Goal: Navigation & Orientation: Find specific page/section

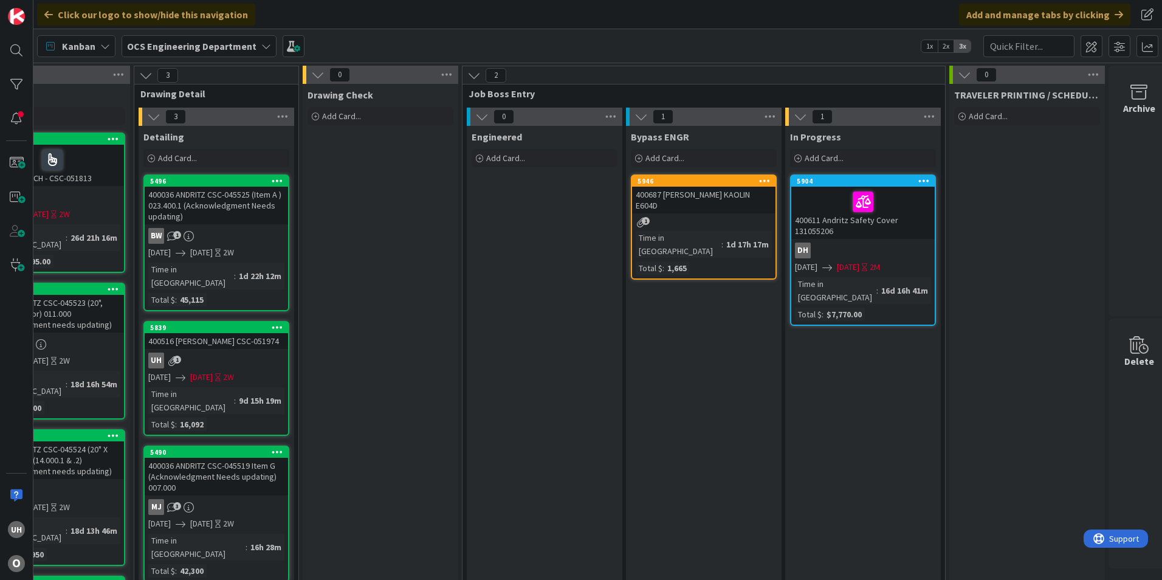
scroll to position [0, 1050]
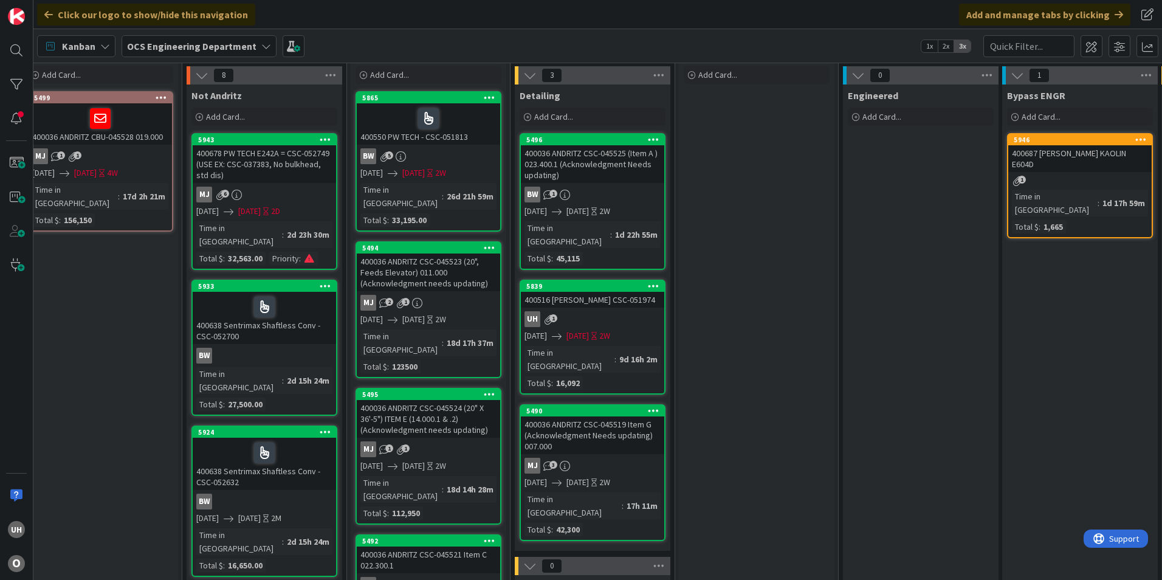
scroll to position [61, 662]
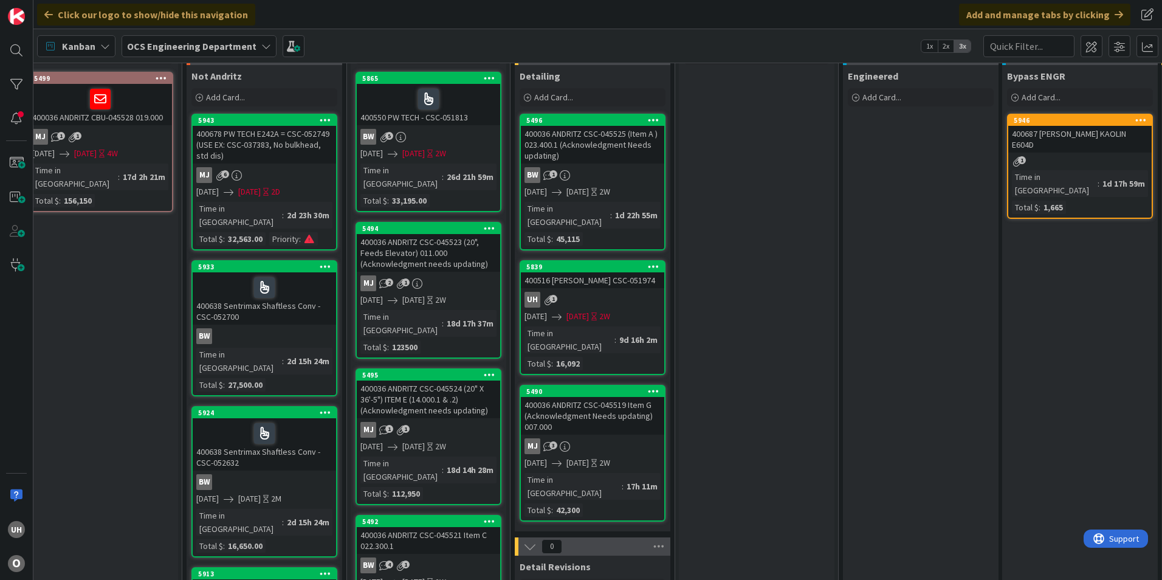
click at [592, 438] on div "MJ 3" at bounding box center [592, 446] width 143 height 16
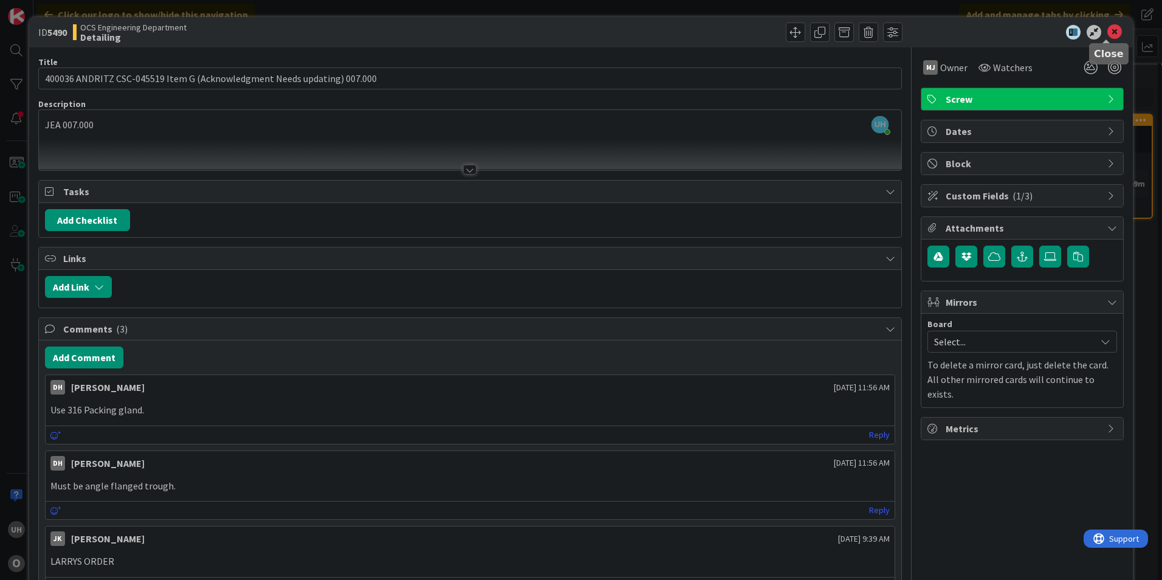
click at [1107, 31] on icon at bounding box center [1114, 32] width 15 height 15
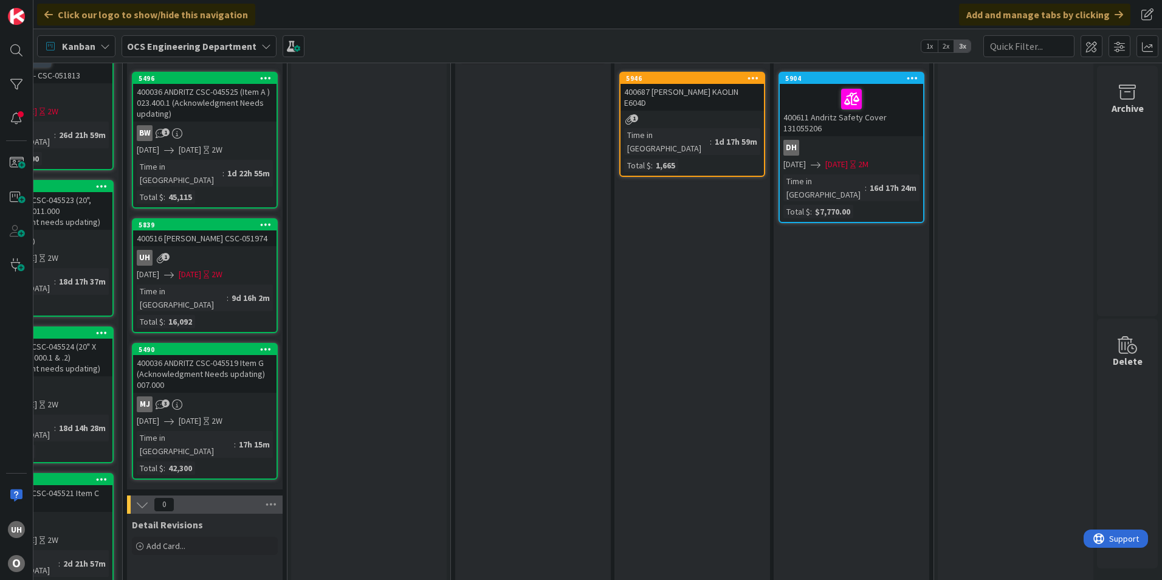
scroll to position [0, 1058]
